Goal: Task Accomplishment & Management: Use online tool/utility

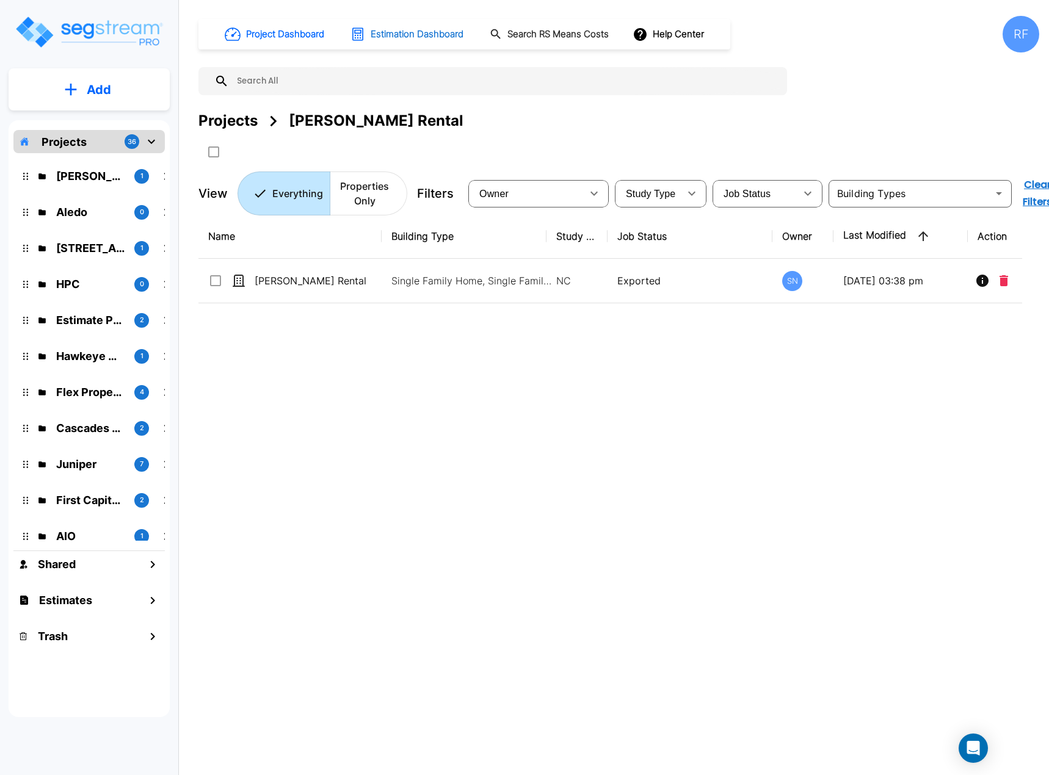
click at [371, 30] on button "Estimation Dashboard" at bounding box center [408, 34] width 125 height 26
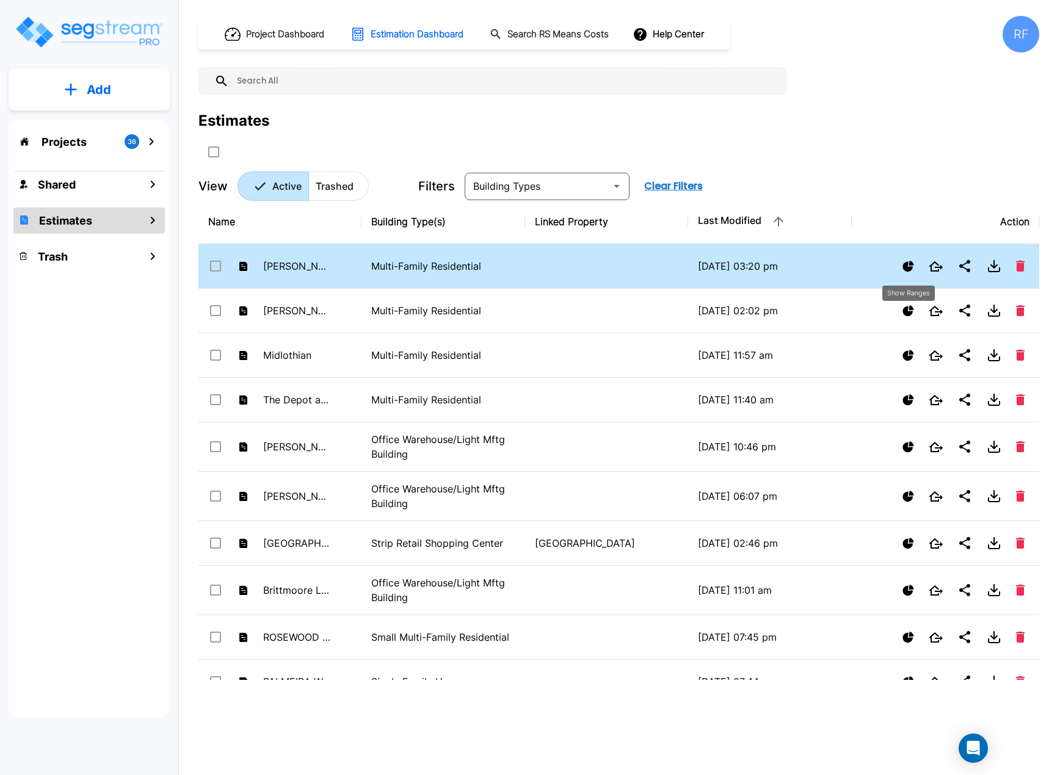
click at [906, 261] on icon "Show Ranges" at bounding box center [909, 267] width 12 height 12
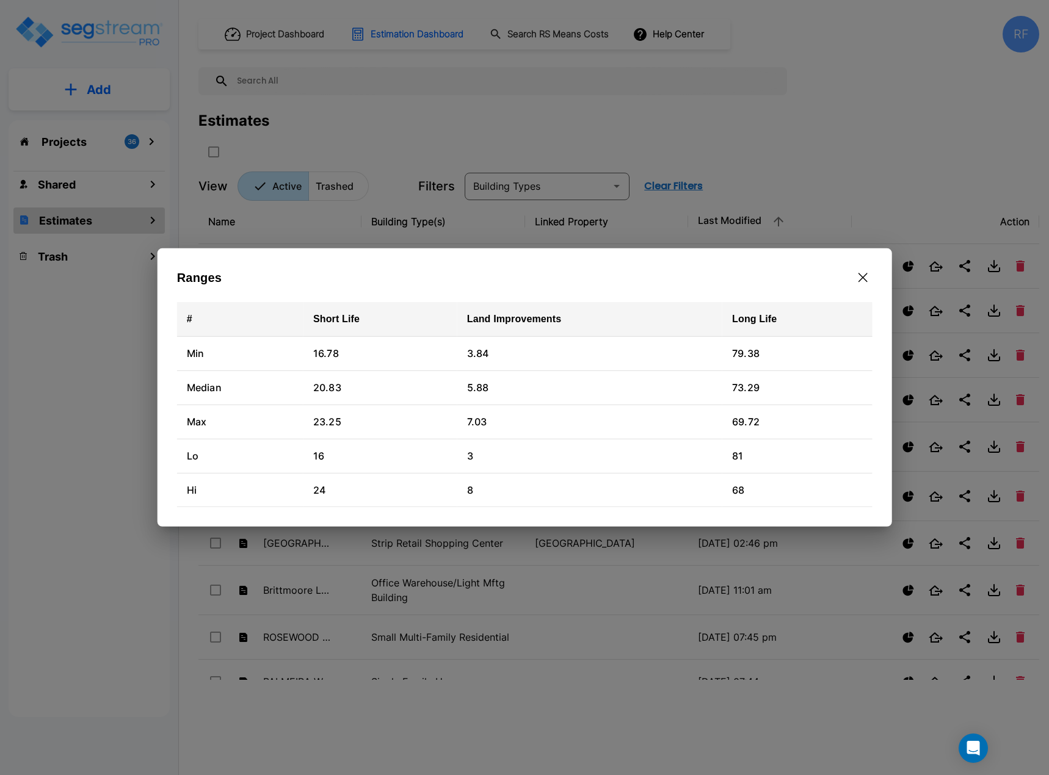
click at [870, 274] on button "button" at bounding box center [862, 278] width 19 height 20
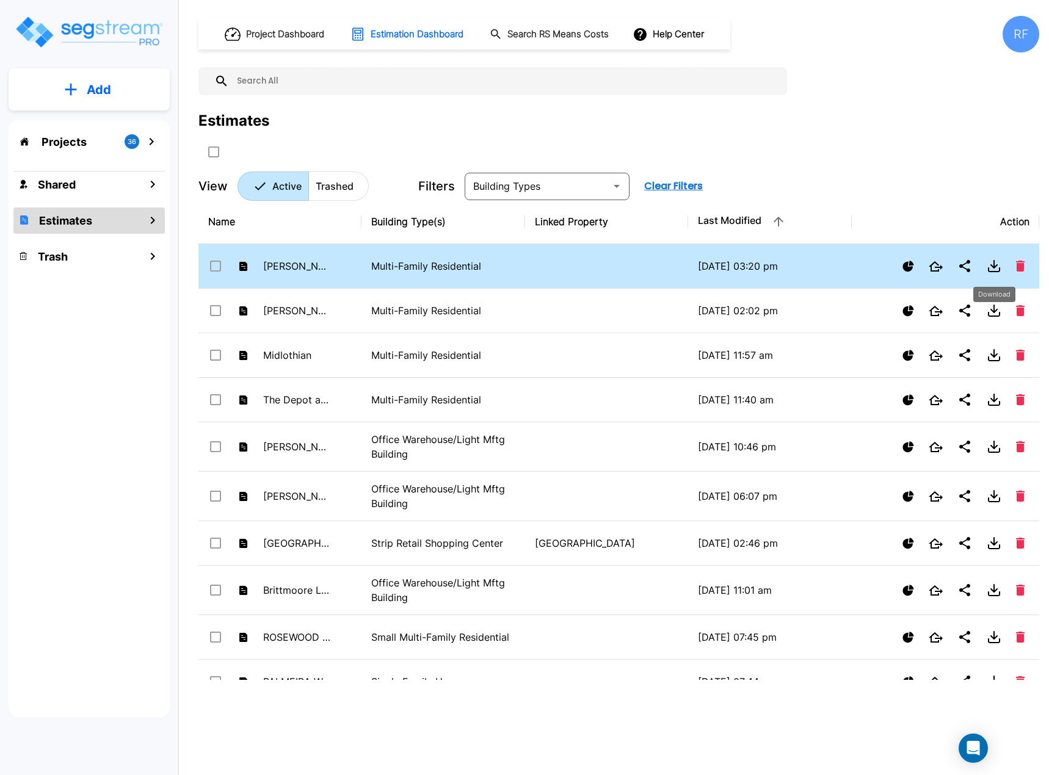
click at [994, 268] on icon "Download" at bounding box center [994, 264] width 0 height 7
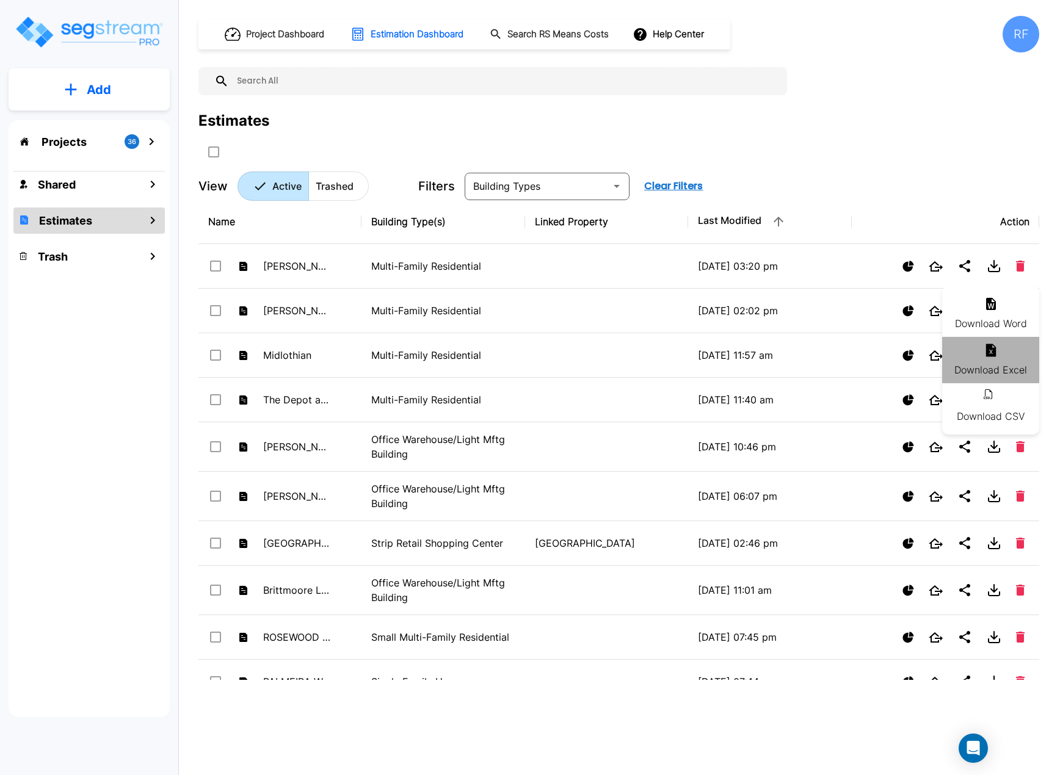
click at [984, 354] on icon at bounding box center [991, 350] width 15 height 15
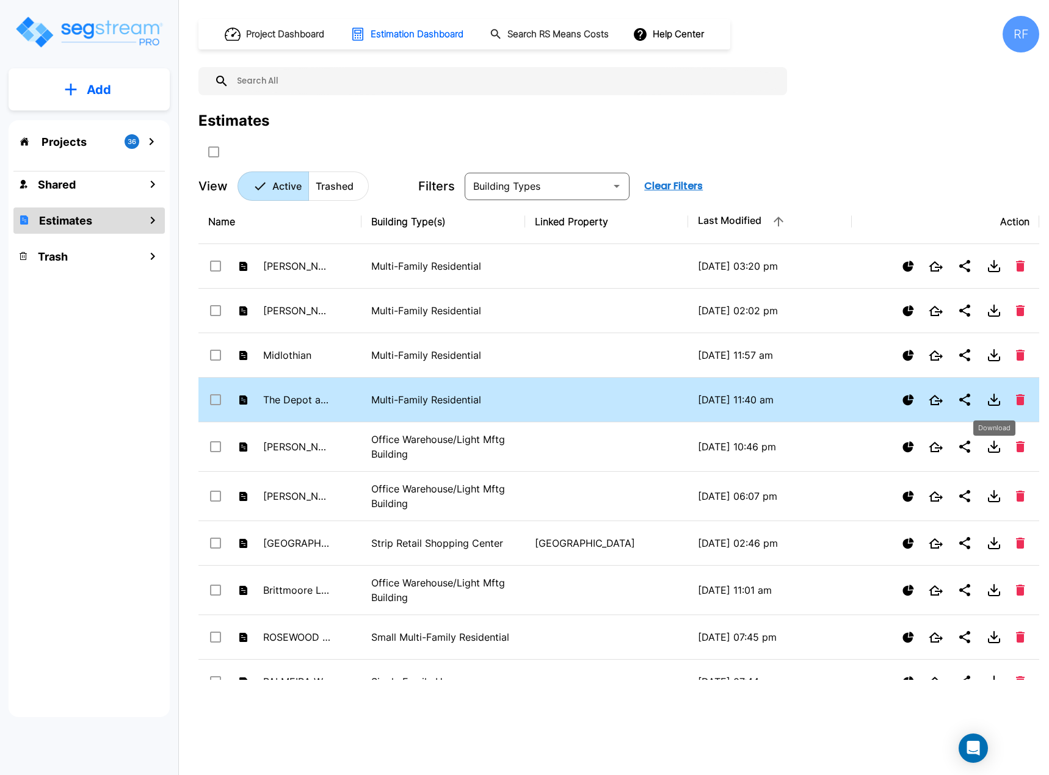
click at [990, 402] on icon "Download" at bounding box center [994, 400] width 15 height 15
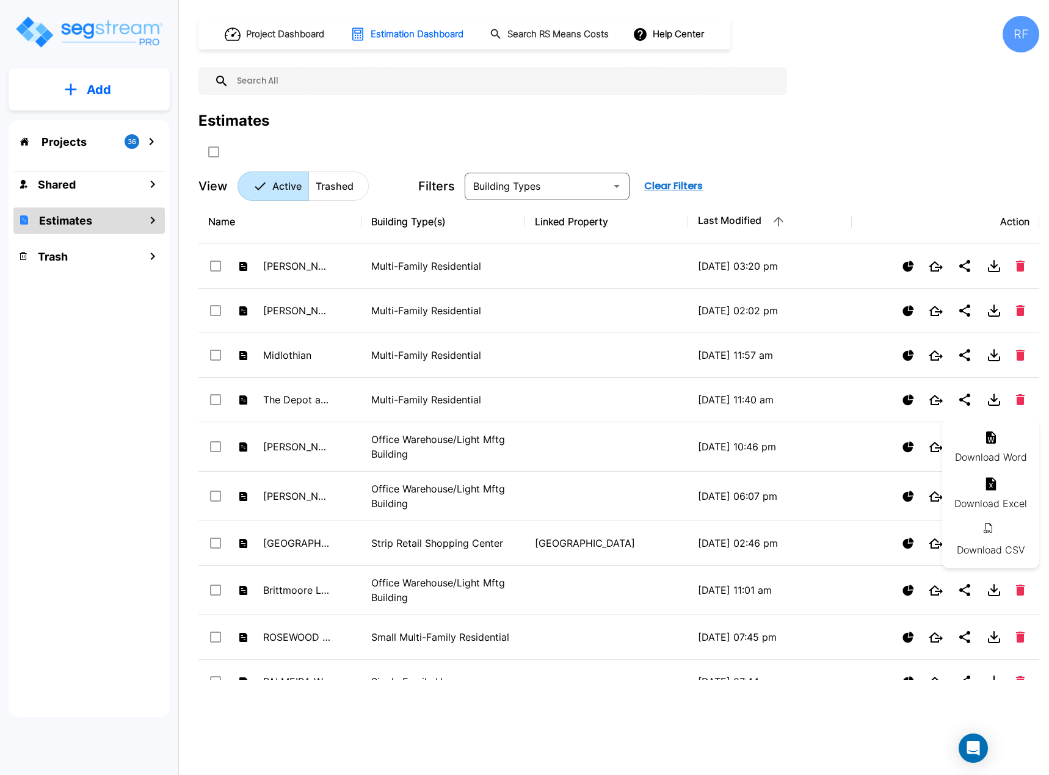
click at [993, 490] on icon at bounding box center [991, 484] width 10 height 13
click at [31, 355] on div "Projects 36 Shared Estimates Trash" at bounding box center [89, 418] width 161 height 597
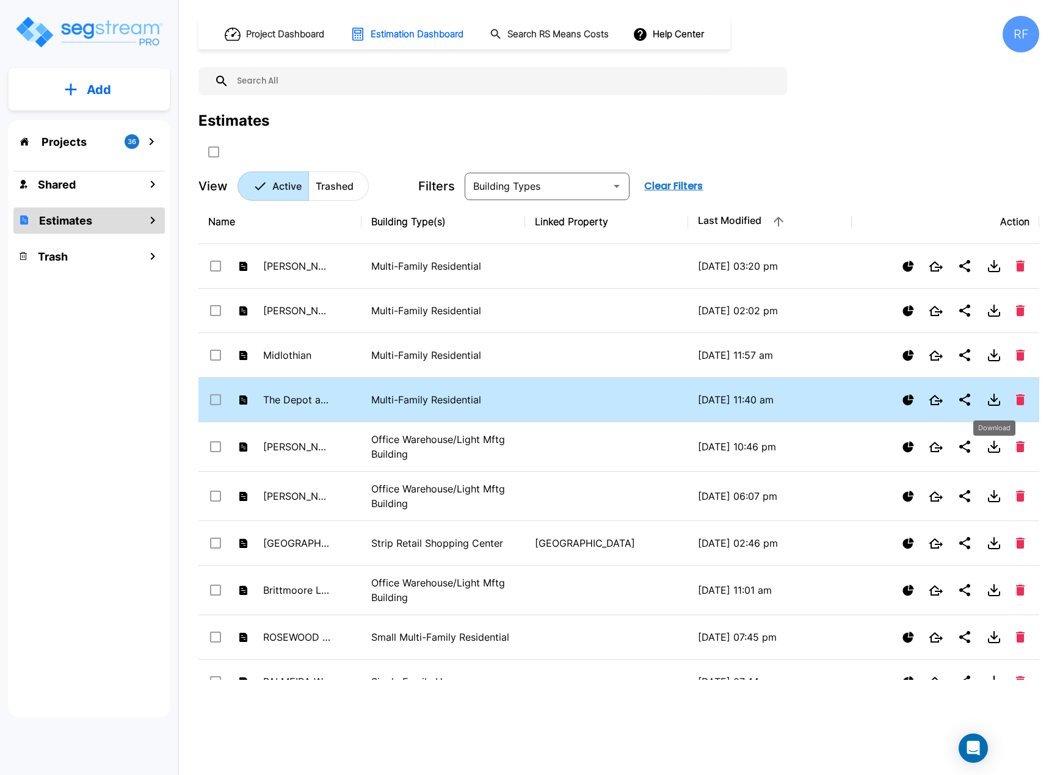
click at [989, 397] on icon "Download" at bounding box center [994, 400] width 15 height 15
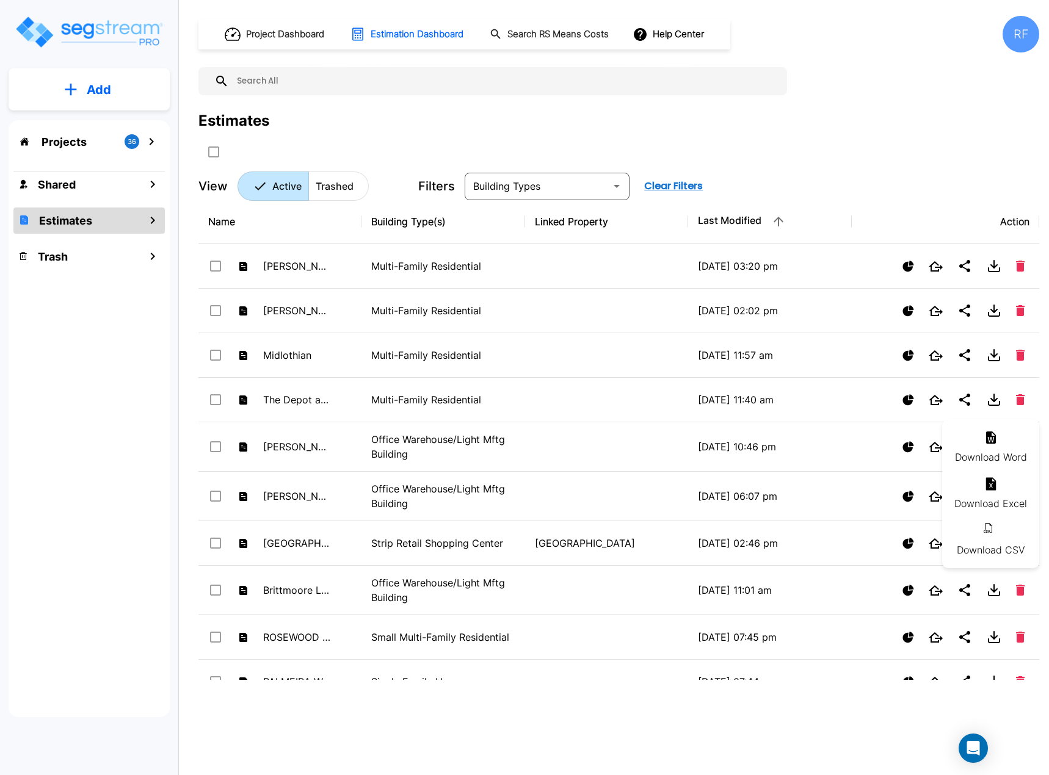
click at [989, 434] on icon at bounding box center [991, 438] width 10 height 12
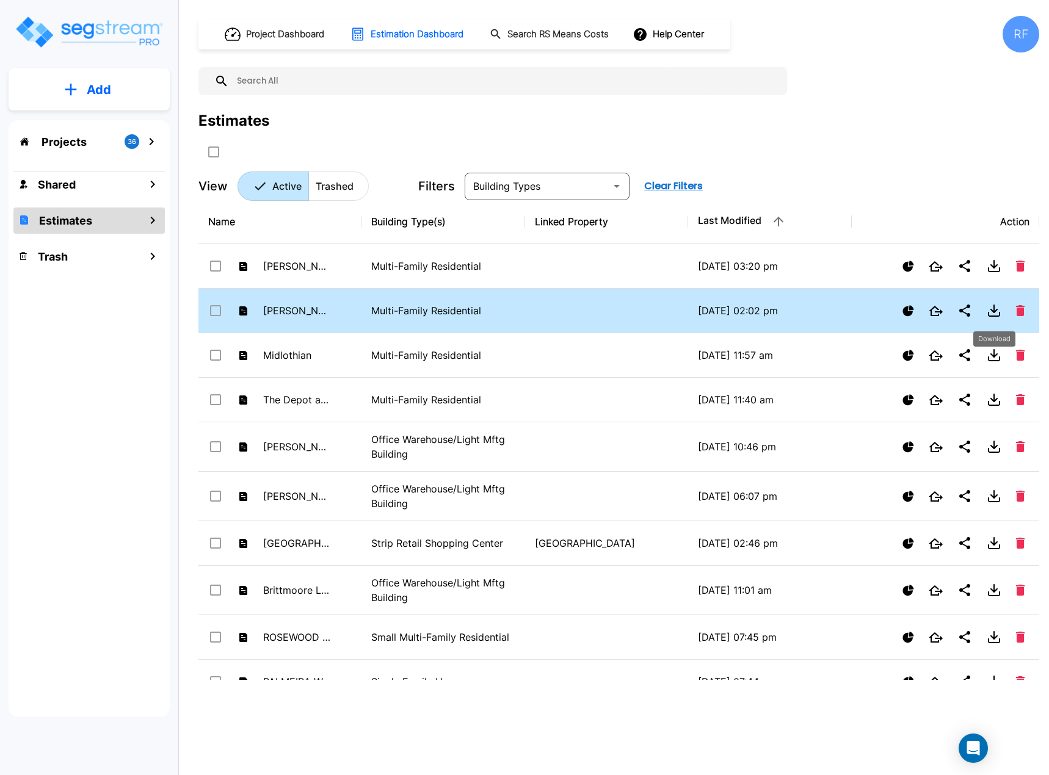
click at [997, 308] on icon "Download" at bounding box center [994, 310] width 15 height 15
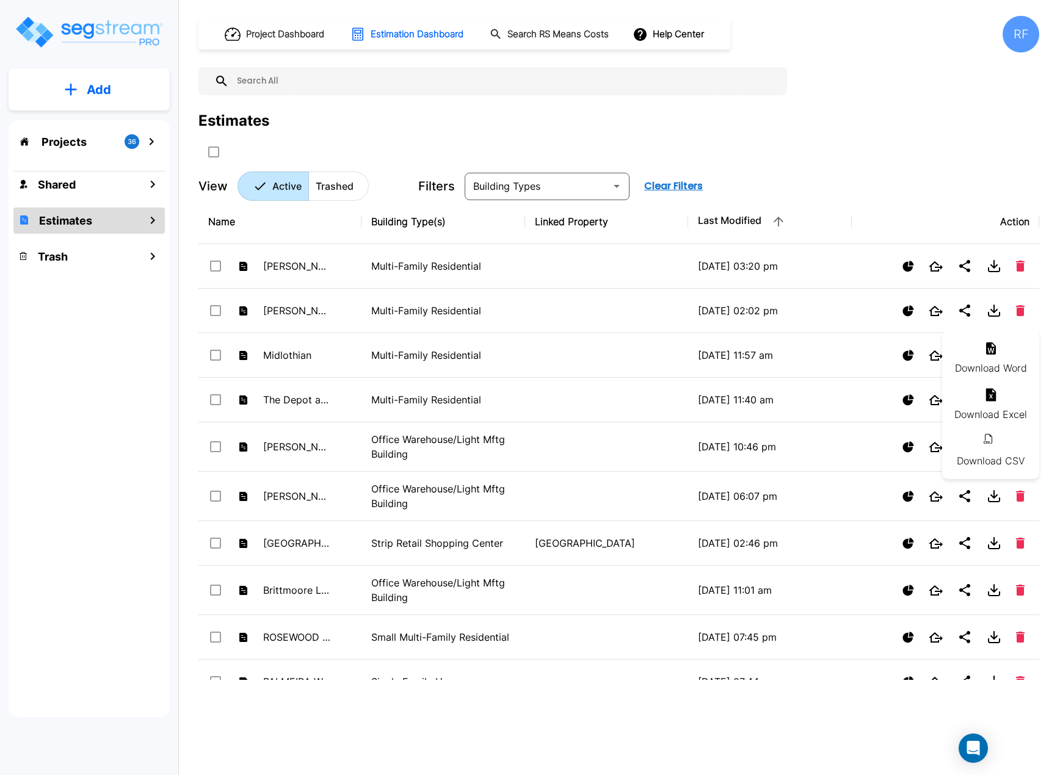
click at [1004, 401] on li "Download Excel" at bounding box center [990, 405] width 97 height 46
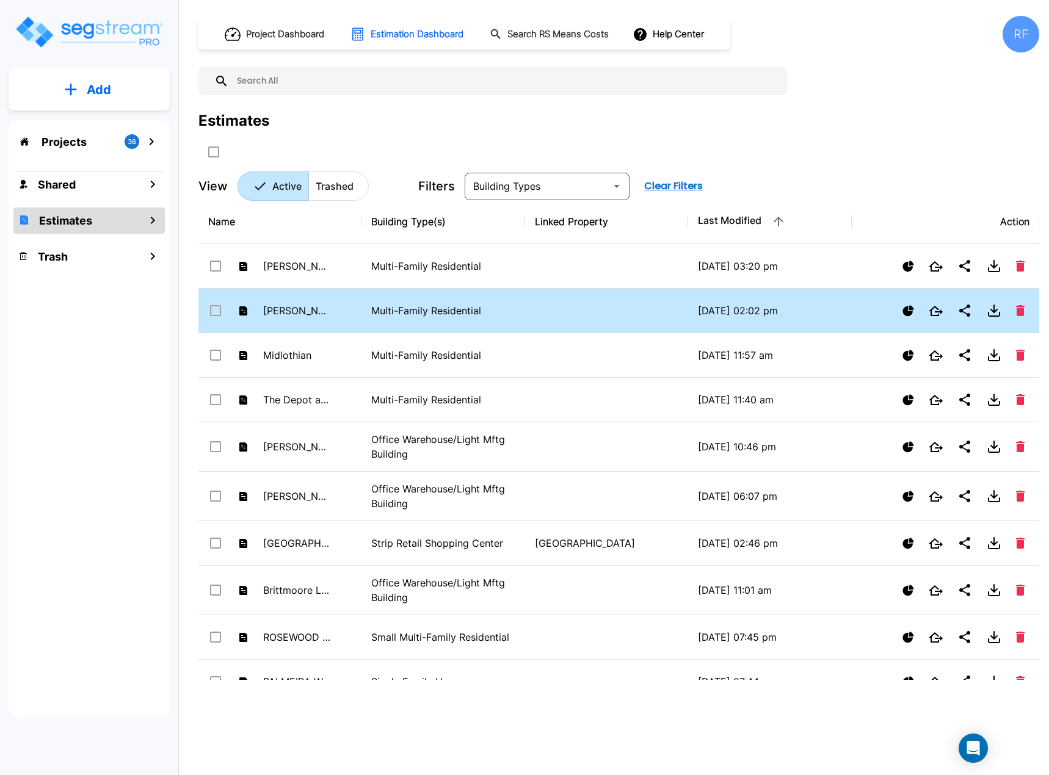
click at [595, 310] on td at bounding box center [606, 311] width 163 height 45
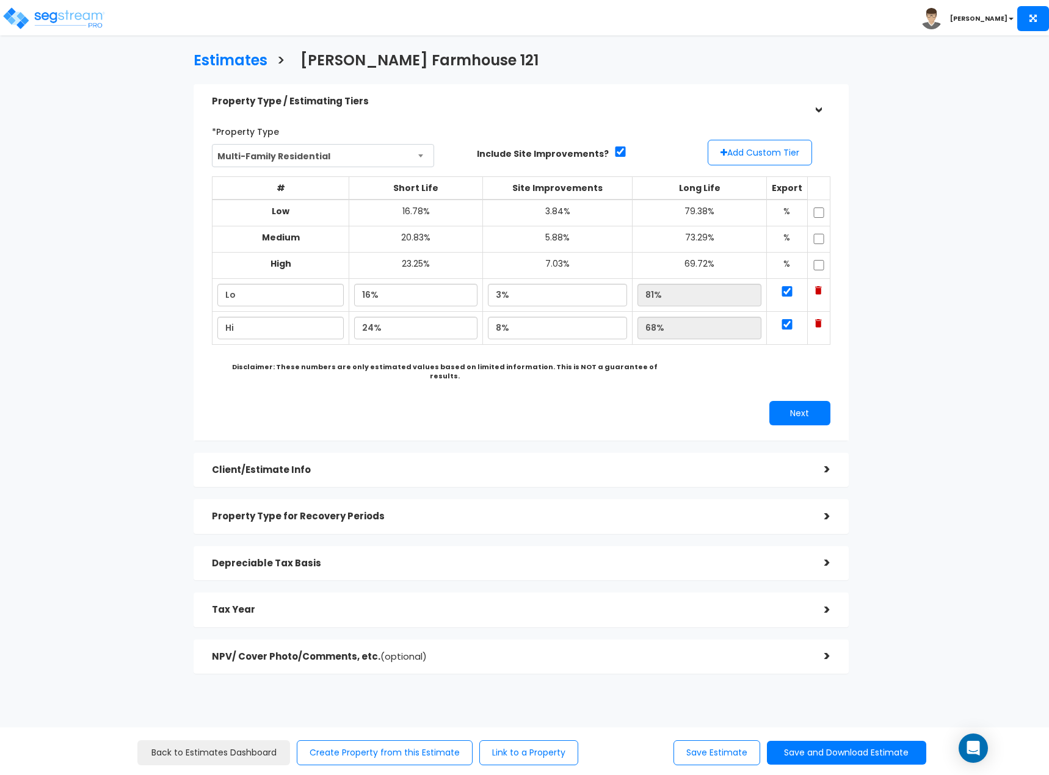
scroll to position [4, 0]
click at [759, 598] on div "Tax Year" at bounding box center [509, 609] width 594 height 23
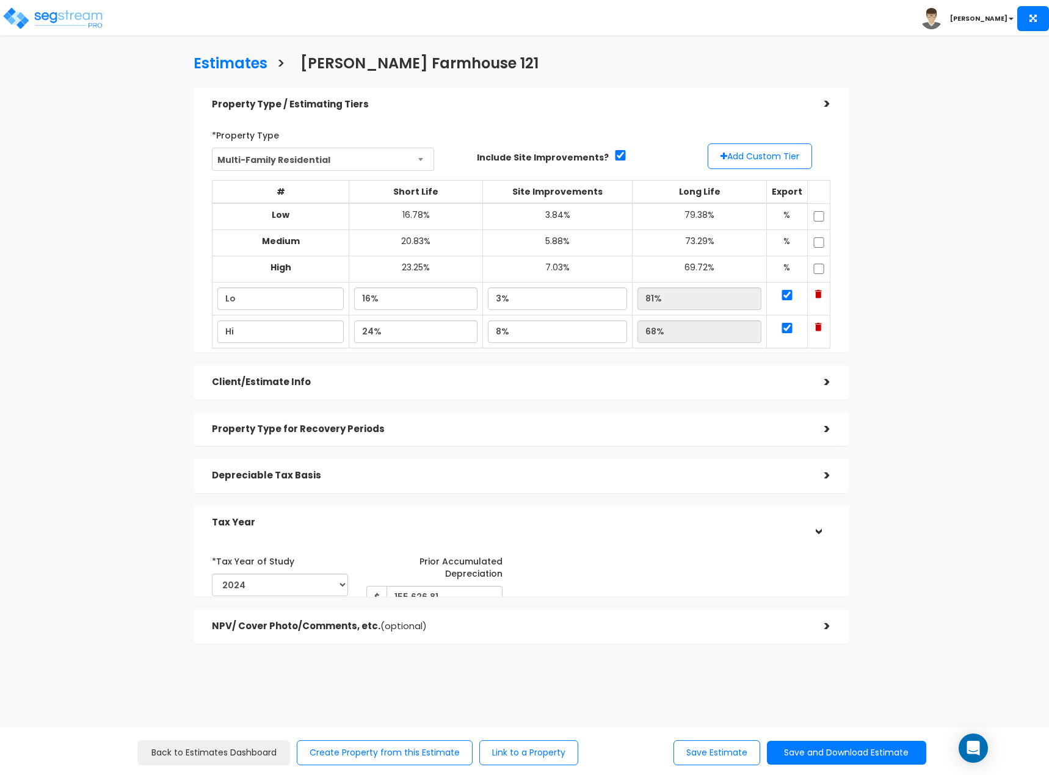
scroll to position [0, 0]
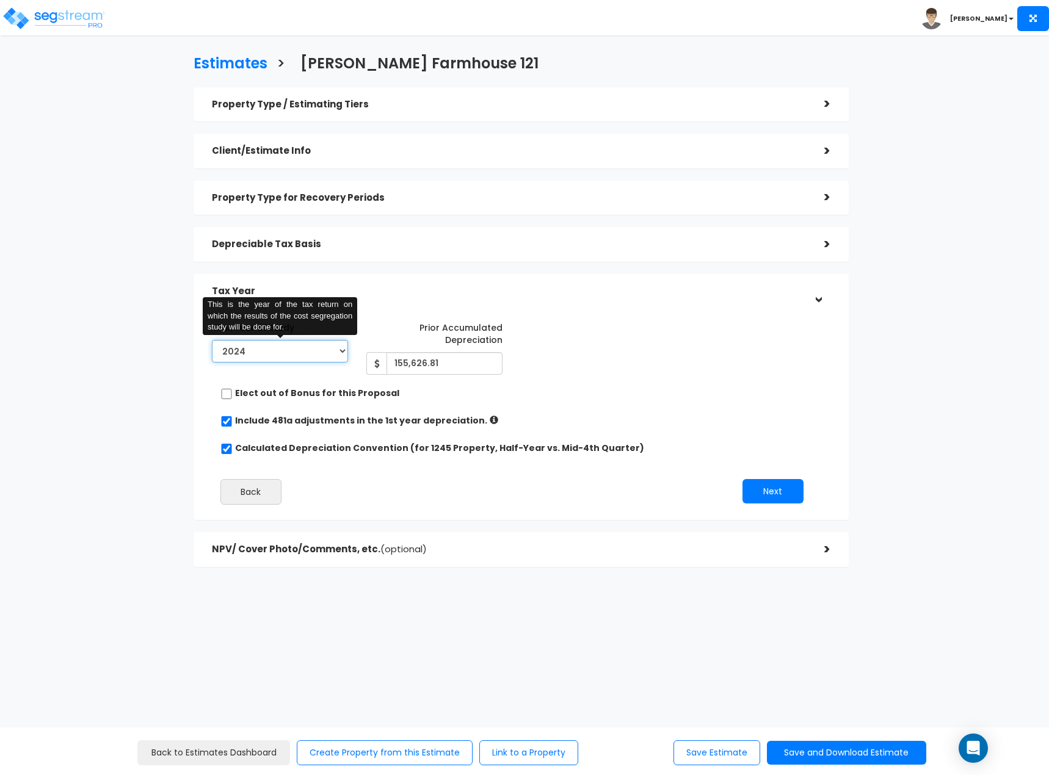
click at [307, 357] on select "2023 2024 2025 2026" at bounding box center [280, 351] width 136 height 23
select select "2025"
click at [212, 340] on select "2023 2024 2025 2026" at bounding box center [280, 351] width 136 height 23
click at [474, 369] on input "155,626.81" at bounding box center [445, 363] width 116 height 23
click at [334, 250] on div "Depreciable Tax Basis" at bounding box center [509, 244] width 594 height 23
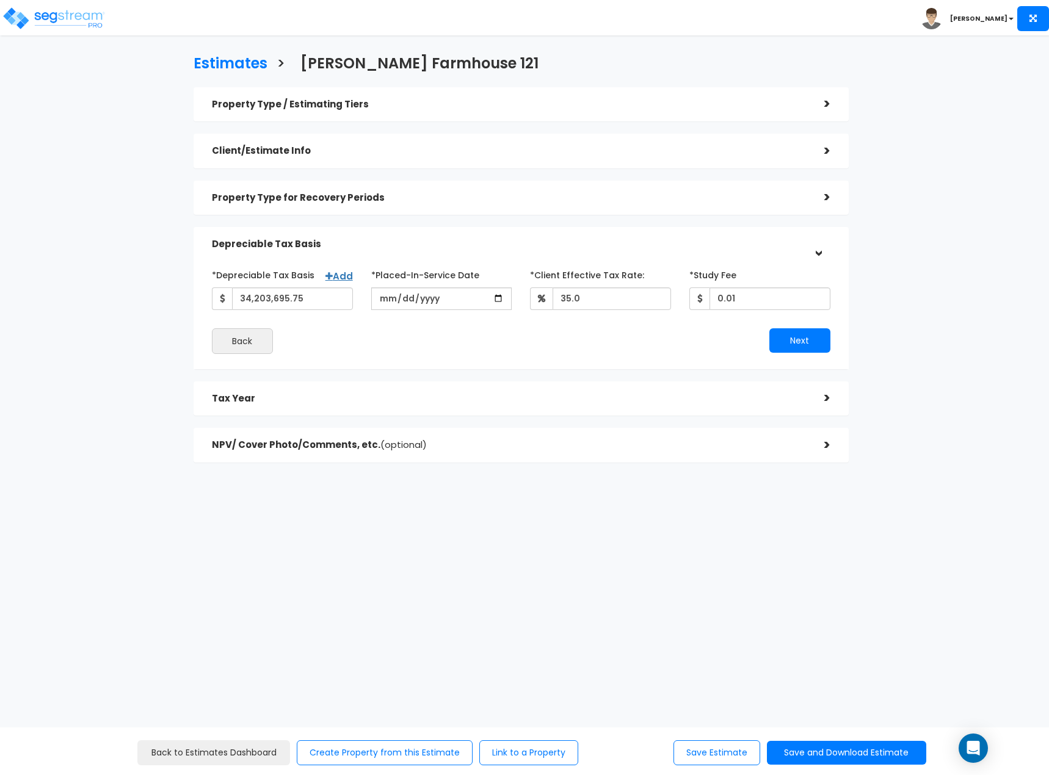
click at [483, 410] on div "Tax Year >" at bounding box center [521, 399] width 655 height 35
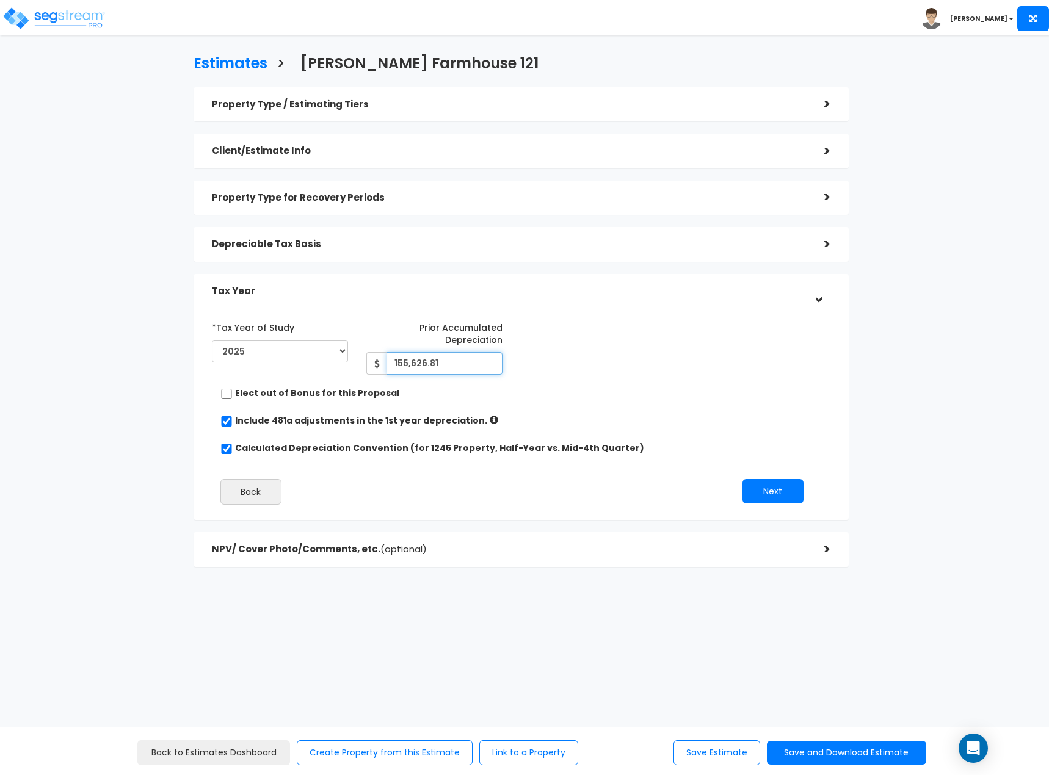
click at [462, 368] on input "155,626.81" at bounding box center [445, 363] width 116 height 23
type input "1,399,273"
click at [771, 495] on button "Next" at bounding box center [773, 491] width 61 height 24
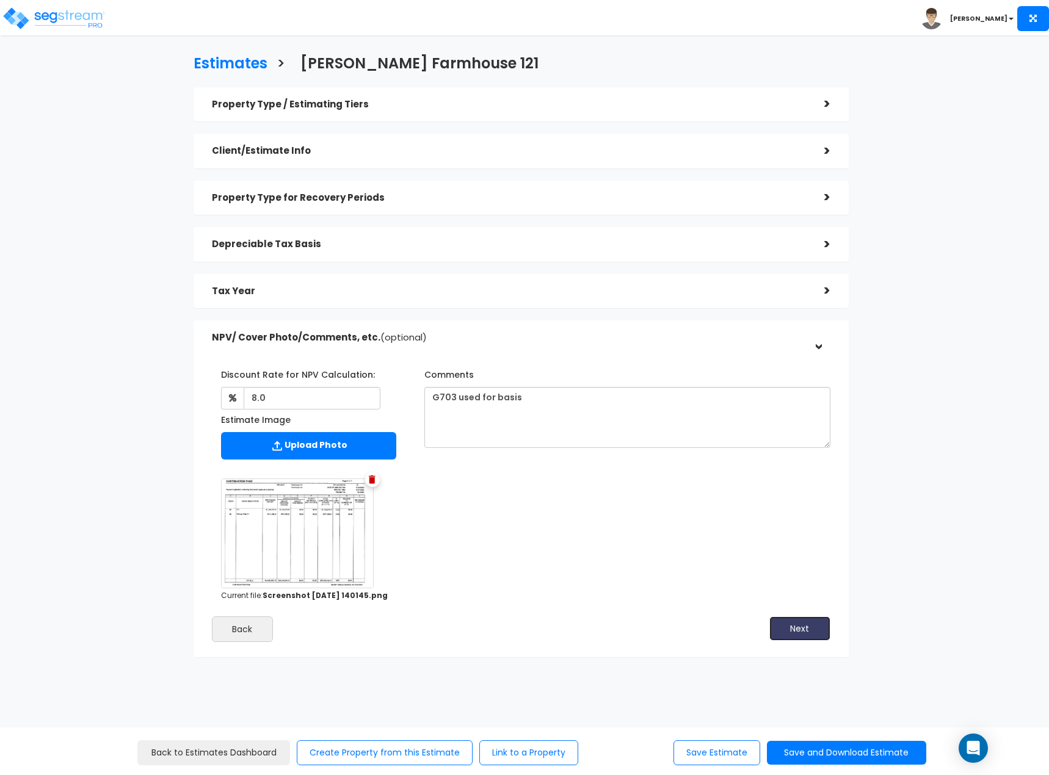
click at [784, 626] on button "Next" at bounding box center [799, 629] width 61 height 24
click at [826, 757] on button "Save and Download Estimate" at bounding box center [846, 753] width 159 height 24
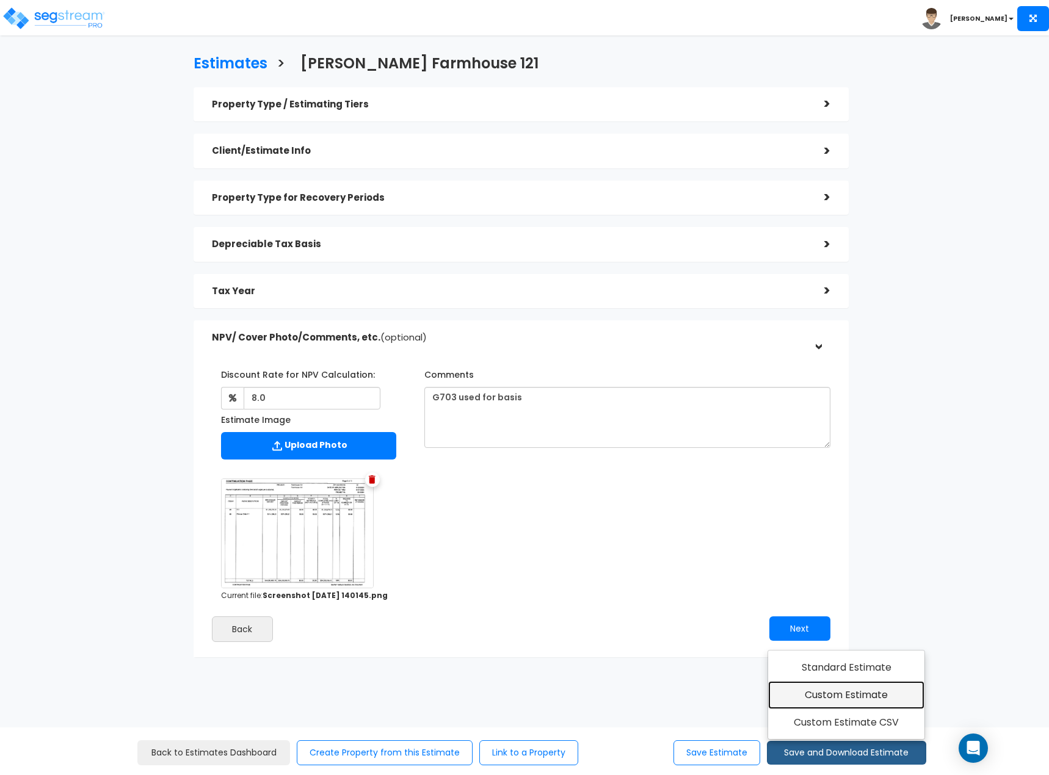
click at [854, 688] on link "Custom Estimate" at bounding box center [846, 695] width 157 height 28
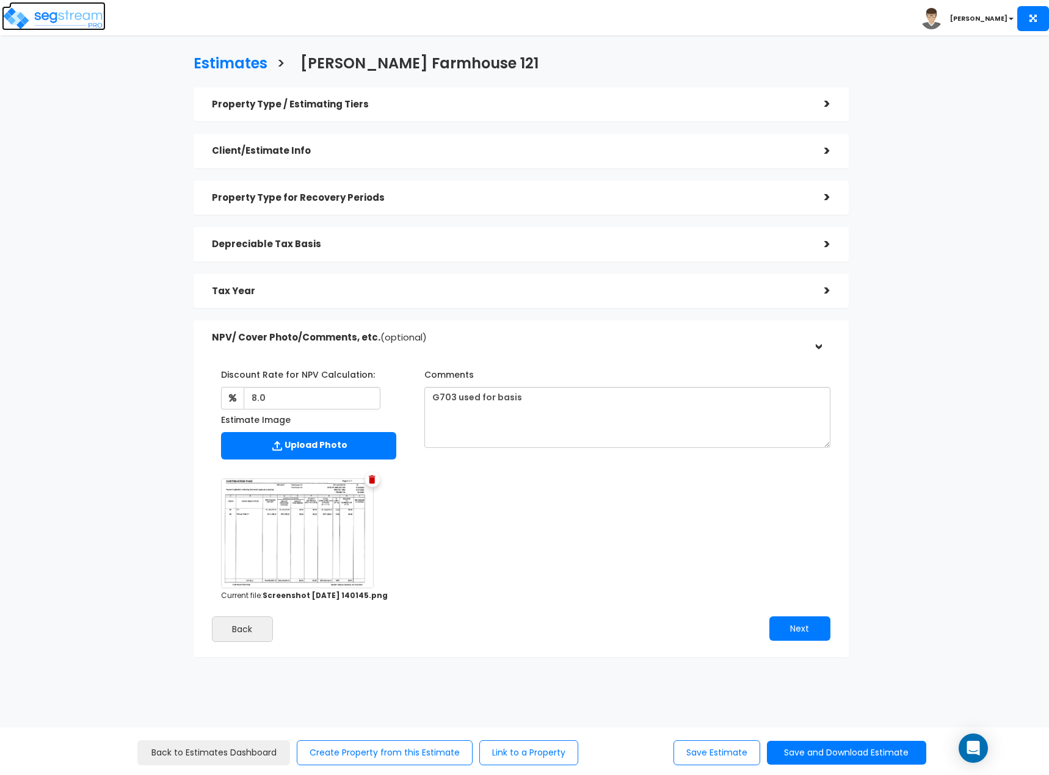
click at [93, 20] on img at bounding box center [54, 18] width 104 height 24
